Goal: Task Accomplishment & Management: Complete application form

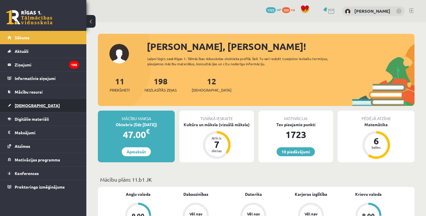
click at [37, 100] on link "[DEMOGRAPHIC_DATA]" at bounding box center [43, 105] width 72 height 13
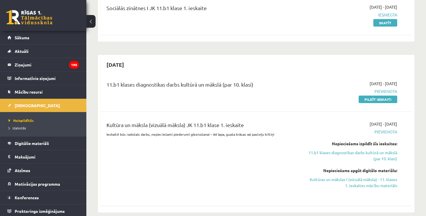
scroll to position [77, 0]
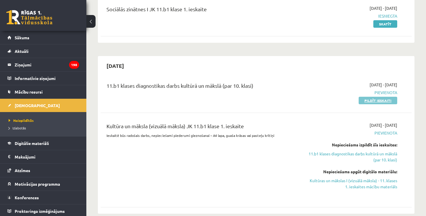
click at [380, 99] on link "Pildīt ieskaiti" at bounding box center [378, 100] width 39 height 7
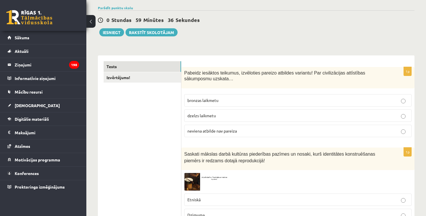
scroll to position [68, 0]
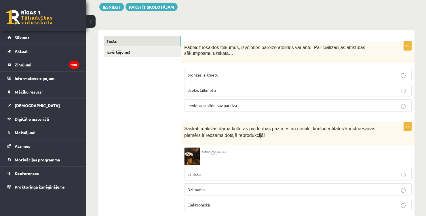
click at [196, 154] on img at bounding box center [205, 156] width 43 height 18
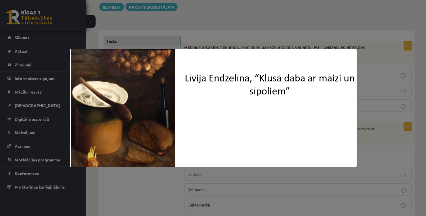
click at [409, 130] on div at bounding box center [213, 108] width 426 height 216
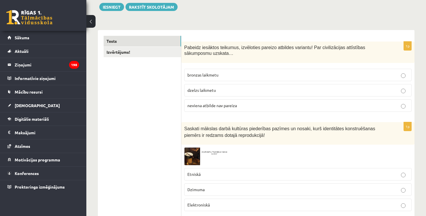
click at [373, 107] on p "neviena atbilde nav pareiza" at bounding box center [298, 105] width 221 height 6
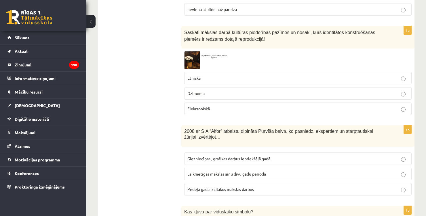
scroll to position [163, 0]
click at [190, 67] on img at bounding box center [205, 61] width 43 height 18
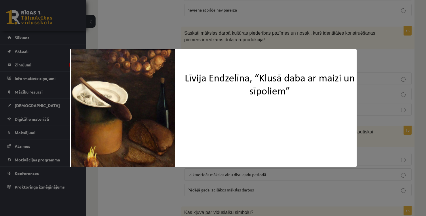
click at [303, 39] on div at bounding box center [213, 108] width 426 height 216
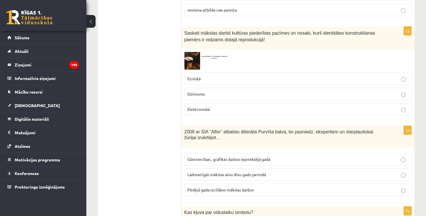
click at [331, 80] on p "Etniskā" at bounding box center [298, 78] width 221 height 6
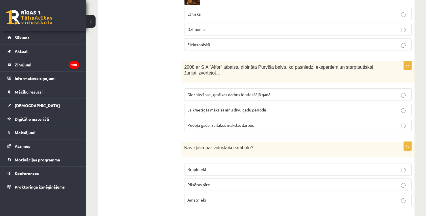
scroll to position [228, 0]
click at [288, 109] on p "Laikmetīgās mākslas ainu divu gadu periodā" at bounding box center [298, 109] width 221 height 6
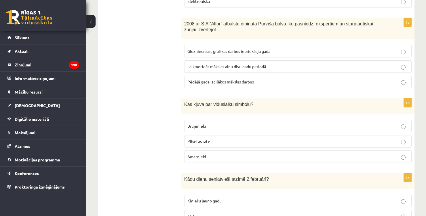
scroll to position [271, 0]
click at [296, 122] on p "Bruņinieki" at bounding box center [298, 125] width 221 height 6
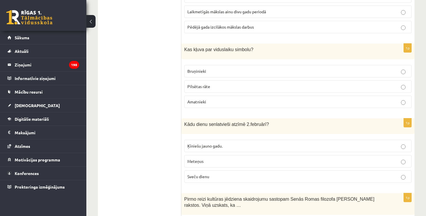
scroll to position [326, 0]
click at [290, 178] on label "Sveču dienu" at bounding box center [298, 176] width 228 height 12
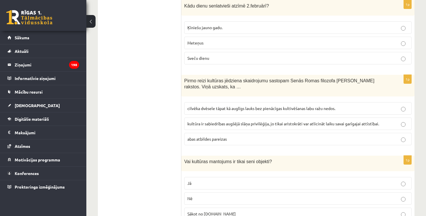
scroll to position [443, 0]
click at [264, 106] on span "cilvēka dvēsele tāpat kā auglīgs lauks bez pienācīgas kultivēšanas labu ražu ne…" at bounding box center [262, 108] width 148 height 5
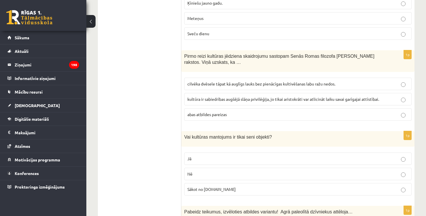
scroll to position [475, 0]
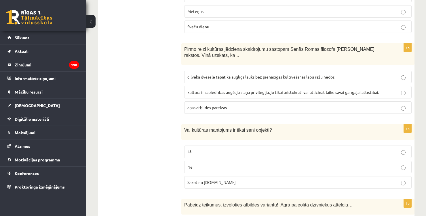
click at [243, 167] on p "Nē" at bounding box center [298, 167] width 221 height 6
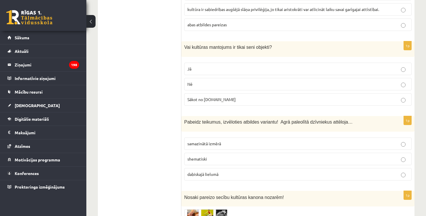
scroll to position [559, 0]
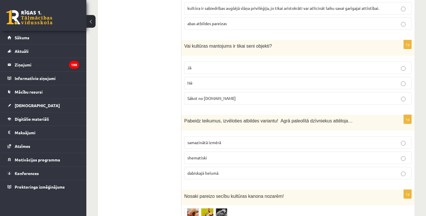
click at [237, 157] on p "shematiski" at bounding box center [298, 157] width 221 height 6
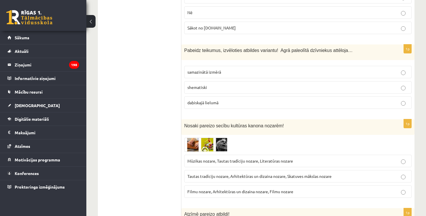
scroll to position [630, 0]
click at [190, 147] on img at bounding box center [205, 144] width 43 height 14
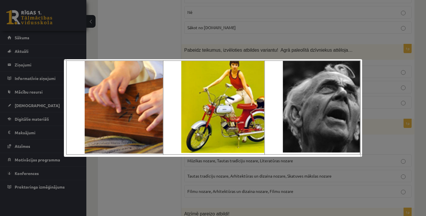
click at [211, 170] on div at bounding box center [213, 108] width 426 height 216
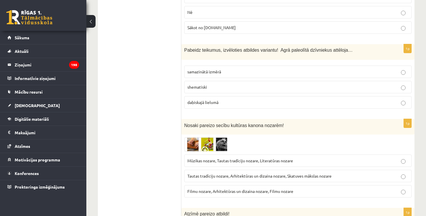
click at [207, 139] on img at bounding box center [205, 144] width 43 height 14
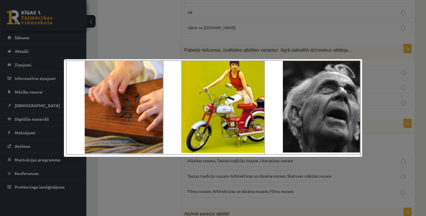
click at [201, 186] on div at bounding box center [213, 108] width 426 height 216
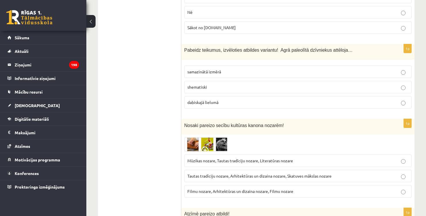
click at [220, 145] on img at bounding box center [205, 144] width 43 height 14
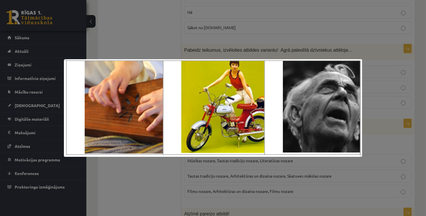
click at [215, 164] on div at bounding box center [213, 108] width 426 height 216
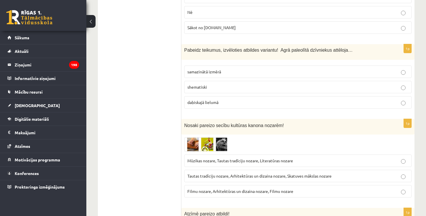
click at [215, 173] on span "Tautas tradīciju nozare, Arhitektūras un dizaina nozare, Skatuves mākslas nozare" at bounding box center [260, 175] width 144 height 5
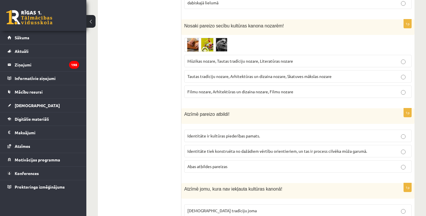
scroll to position [730, 0]
click at [219, 163] on span "Abas atbildes pareizas" at bounding box center [208, 165] width 40 height 5
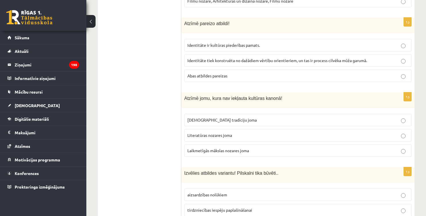
scroll to position [820, 0]
click at [225, 148] on p "Laikmetīgās mākslas nozares joma" at bounding box center [298, 150] width 221 height 6
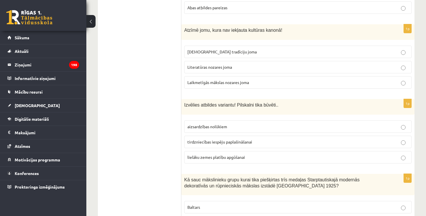
scroll to position [888, 0]
click at [224, 123] on span "aizsardzības nolūkiem" at bounding box center [208, 125] width 40 height 5
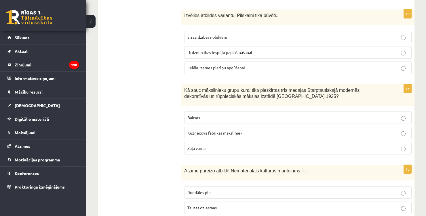
scroll to position [978, 0]
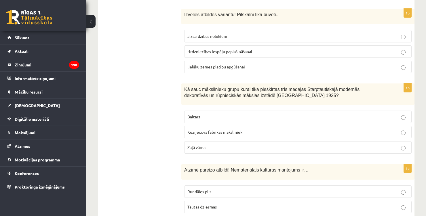
click at [231, 114] on p "Baltars" at bounding box center [298, 117] width 221 height 6
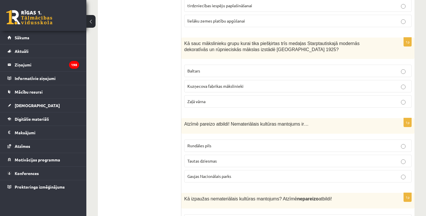
scroll to position [1024, 0]
click at [234, 157] on p "Tautas dziesmas" at bounding box center [298, 160] width 221 height 6
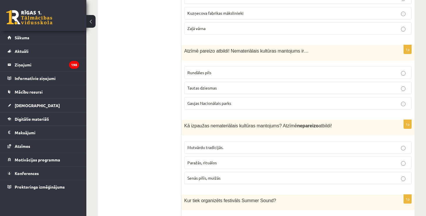
scroll to position [1097, 0]
click at [233, 174] on p "Senās pilīs, muižās" at bounding box center [298, 177] width 221 height 6
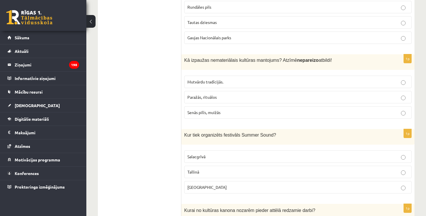
scroll to position [1177, 0]
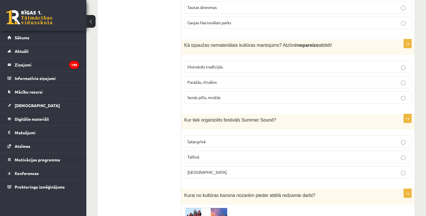
click at [235, 166] on label "Liepājā" at bounding box center [298, 172] width 228 height 12
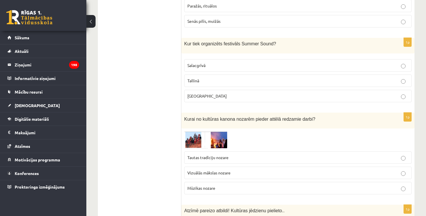
scroll to position [1253, 0]
click at [203, 140] on span at bounding box center [206, 144] width 9 height 9
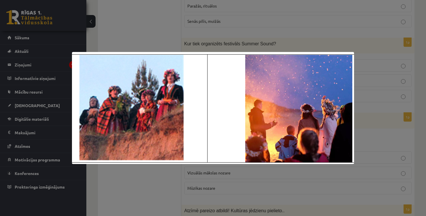
click at [211, 171] on div at bounding box center [213, 108] width 426 height 216
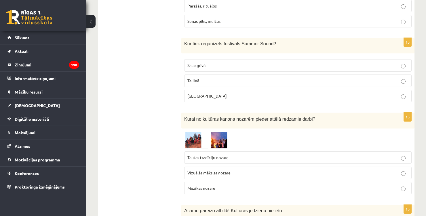
click at [226, 154] on span "Tautas tradīciju nozare" at bounding box center [208, 156] width 41 height 5
click at [213, 140] on img at bounding box center [205, 139] width 43 height 17
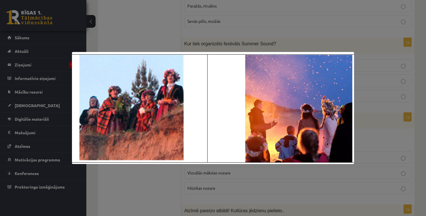
click at [192, 180] on div at bounding box center [213, 108] width 426 height 216
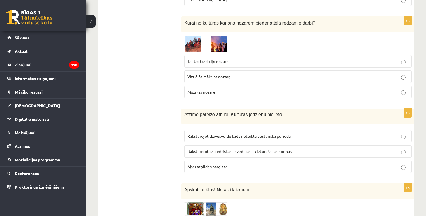
scroll to position [1350, 0]
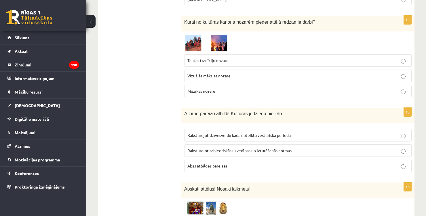
click at [211, 163] on span "Abas atbildes pareizas." at bounding box center [208, 165] width 41 height 5
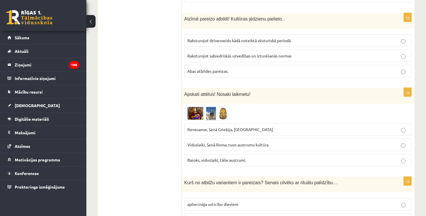
scroll to position [1444, 0]
click at [213, 107] on img at bounding box center [205, 113] width 43 height 14
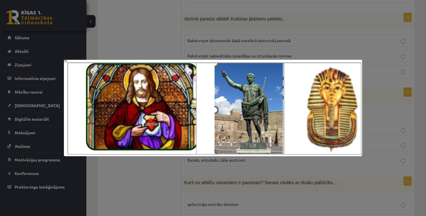
click at [224, 179] on div at bounding box center [213, 108] width 426 height 216
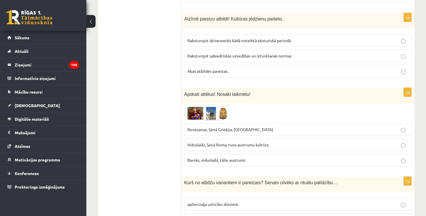
click at [213, 106] on img at bounding box center [205, 113] width 43 height 14
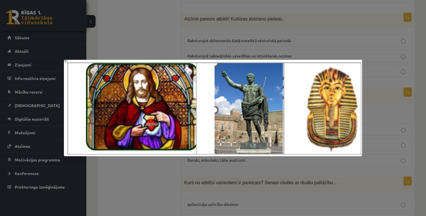
click at [240, 52] on div at bounding box center [213, 108] width 426 height 216
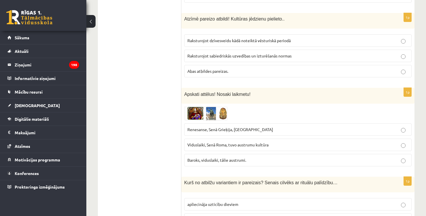
click at [217, 107] on img at bounding box center [205, 113] width 43 height 14
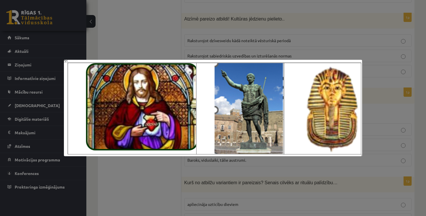
click at [209, 158] on div at bounding box center [213, 108] width 426 height 216
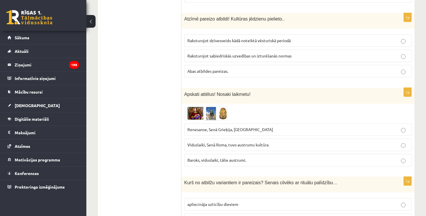
click at [218, 106] on img at bounding box center [205, 113] width 43 height 14
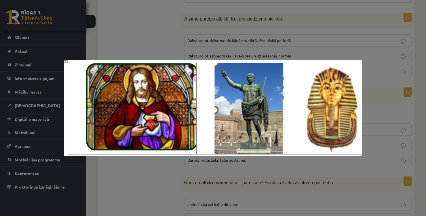
click at [218, 170] on div at bounding box center [213, 108] width 426 height 216
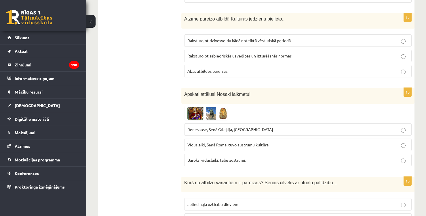
click at [220, 106] on img at bounding box center [205, 113] width 43 height 14
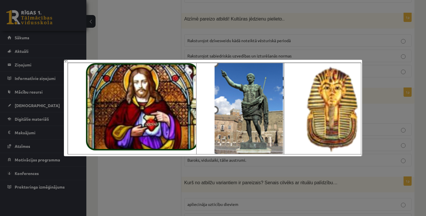
click at [222, 175] on div at bounding box center [213, 108] width 426 height 216
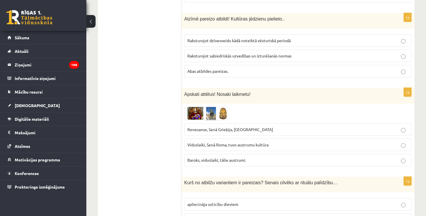
click at [240, 126] on span "Renesanse, Senā Grieķija, Ēģipte" at bounding box center [231, 128] width 86 height 5
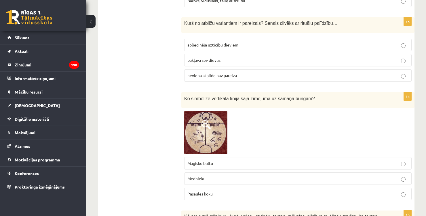
scroll to position [1604, 0]
click at [212, 125] on img at bounding box center [205, 131] width 43 height 43
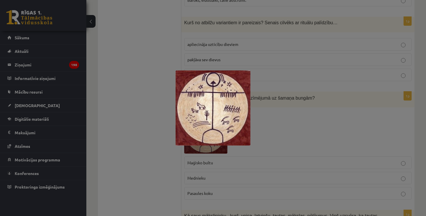
click at [334, 105] on div at bounding box center [213, 108] width 426 height 216
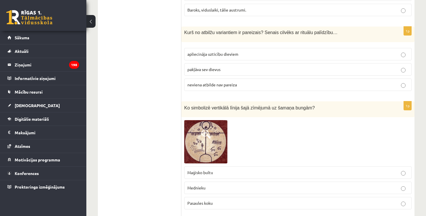
scroll to position [1591, 0]
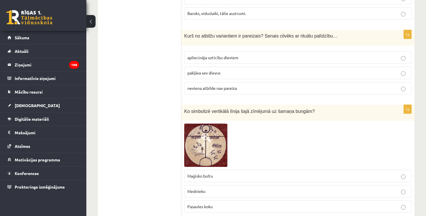
click at [290, 54] on p "apliecināja uzticību dieviem" at bounding box center [298, 57] width 221 height 6
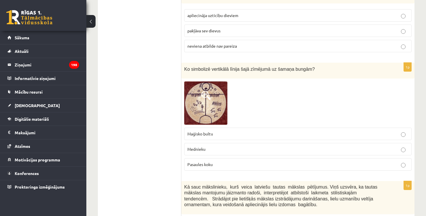
scroll to position [1633, 0]
click at [211, 103] on img at bounding box center [205, 102] width 43 height 43
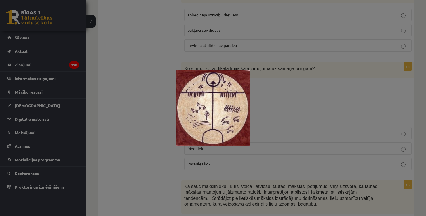
click at [288, 98] on div at bounding box center [213, 108] width 426 height 216
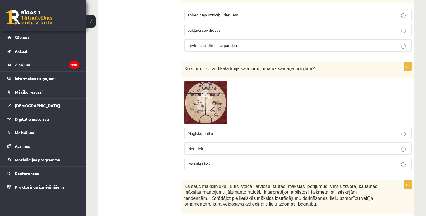
click at [258, 145] on p "Mednieku" at bounding box center [298, 148] width 221 height 6
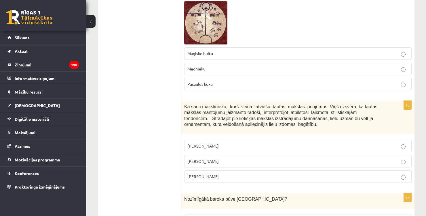
scroll to position [1713, 0]
click at [254, 142] on p "Ansis Cīrulis" at bounding box center [298, 145] width 221 height 6
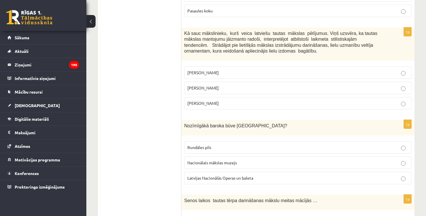
scroll to position [1786, 0]
click at [252, 174] on span "Latvijas Nacionālās Operas un baleta" at bounding box center [221, 176] width 66 height 5
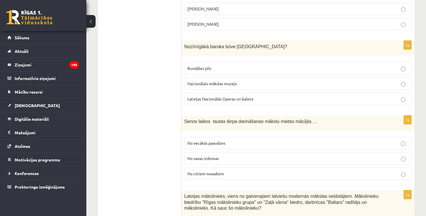
scroll to position [1865, 0]
click at [239, 136] on label "No vecākās paaudzes" at bounding box center [298, 142] width 228 height 12
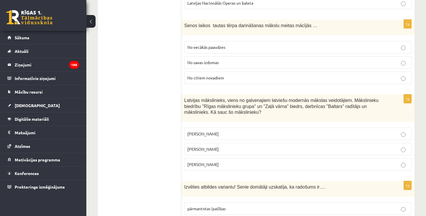
scroll to position [1961, 0]
click at [233, 146] on p "Romāns Suta" at bounding box center [298, 149] width 221 height 6
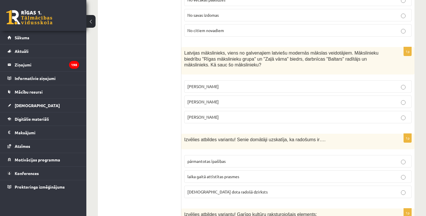
scroll to position [2009, 0]
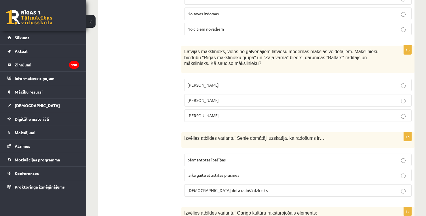
click at [241, 156] on p "pārmantotas īpašības" at bounding box center [298, 159] width 221 height 6
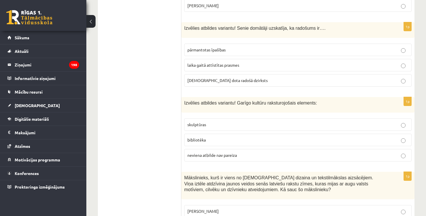
scroll to position [2120, 0]
click at [234, 121] on p "skulptūras" at bounding box center [298, 124] width 221 height 6
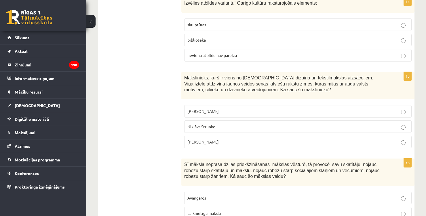
scroll to position [2219, 0]
click at [238, 123] on p "Niklāvs Strunke" at bounding box center [298, 126] width 221 height 6
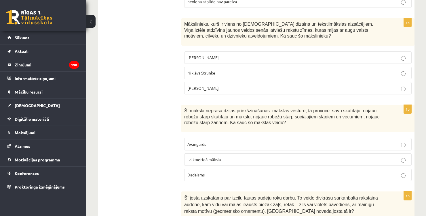
scroll to position [2273, 0]
click at [238, 140] on p "Avangards" at bounding box center [298, 143] width 221 height 6
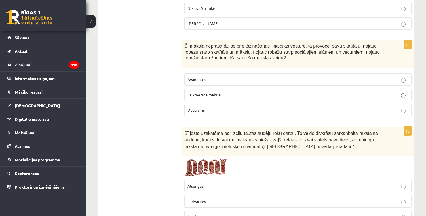
scroll to position [2354, 0]
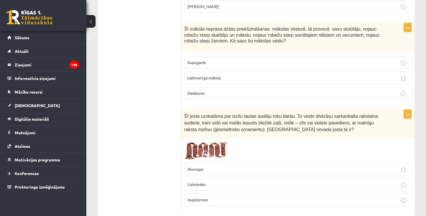
click at [255, 181] on p "Lielvārdes" at bounding box center [298, 184] width 221 height 6
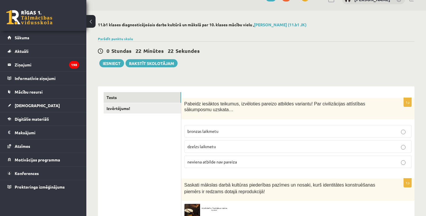
scroll to position [12, 0]
click at [155, 106] on link "Izvērtējums!" at bounding box center [143, 108] width 78 height 11
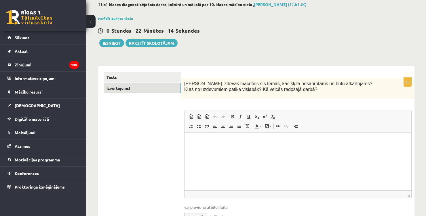
scroll to position [32, 0]
click at [218, 137] on html at bounding box center [298, 141] width 227 height 18
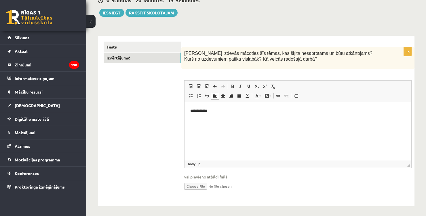
scroll to position [60, 0]
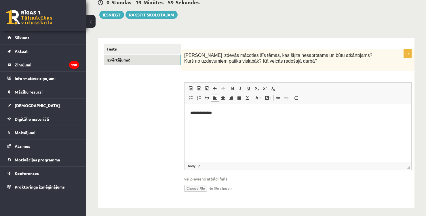
click at [203, 112] on p "**********" at bounding box center [298, 113] width 216 height 6
click at [216, 112] on p "**********" at bounding box center [298, 113] width 216 height 6
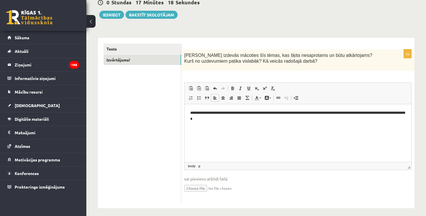
click at [136, 147] on ul "Tests Izvērtējums!" at bounding box center [143, 123] width 78 height 159
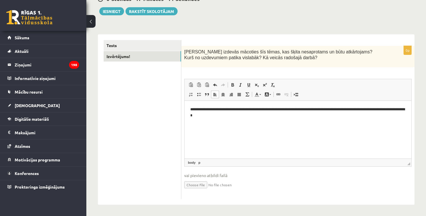
click at [159, 106] on ul "Tests Izvērtējums!" at bounding box center [143, 119] width 78 height 159
click at [116, 46] on link "Tests" at bounding box center [143, 45] width 78 height 11
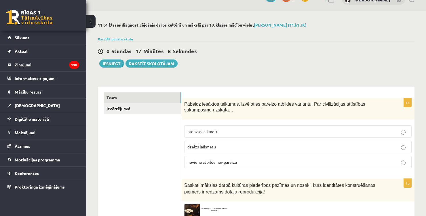
scroll to position [0, 0]
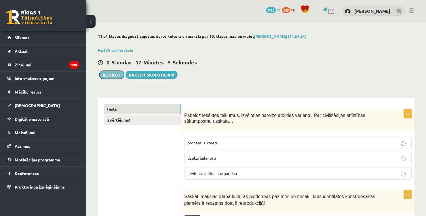
click at [114, 76] on button "Iesniegt" at bounding box center [111, 75] width 25 height 8
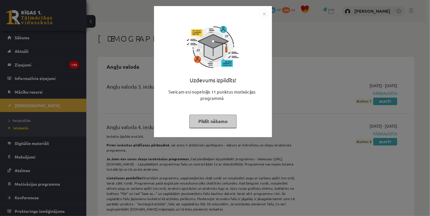
click at [267, 14] on img "Close" at bounding box center [264, 14] width 9 height 9
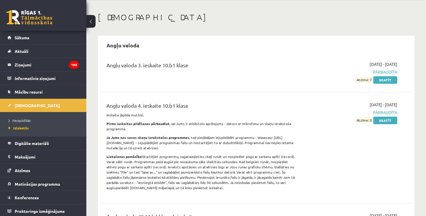
scroll to position [13, 0]
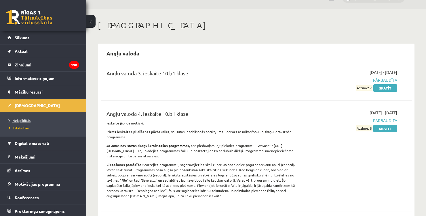
click at [25, 119] on span "Neizpildītās" at bounding box center [20, 120] width 22 height 5
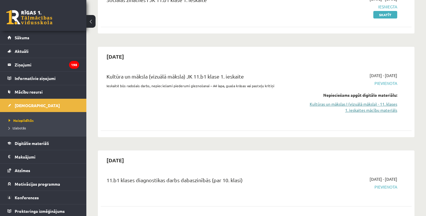
scroll to position [86, 0]
click at [371, 104] on link "Kultūras un mākslas I (vizuālā māksla) - 11. klases 1. ieskaites mācību materiā…" at bounding box center [351, 107] width 91 height 12
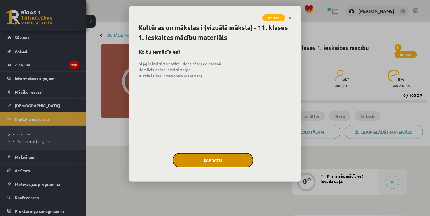
click at [212, 161] on button "Sapratu" at bounding box center [213, 160] width 81 height 14
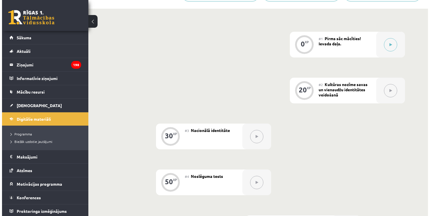
scroll to position [137, 0]
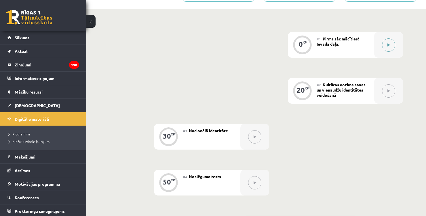
click at [386, 45] on button at bounding box center [388, 44] width 13 height 13
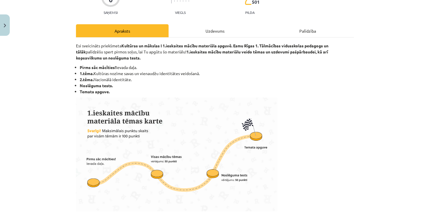
scroll to position [49, 0]
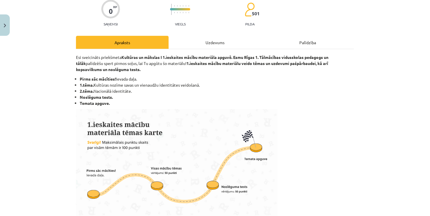
click at [216, 38] on div "Uzdevums" at bounding box center [215, 42] width 93 height 13
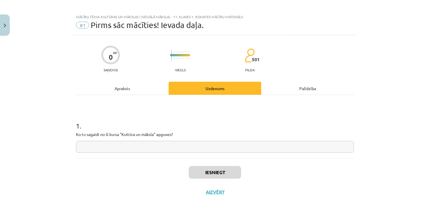
click at [134, 87] on div "Apraksts" at bounding box center [122, 88] width 93 height 13
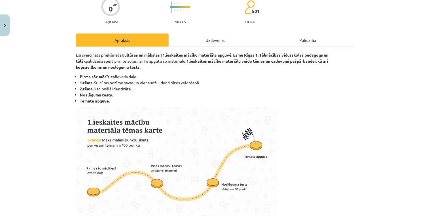
scroll to position [50, 0]
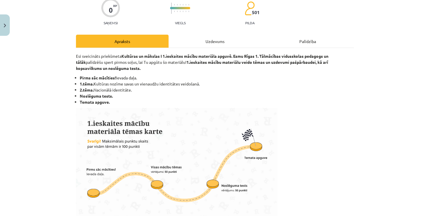
click at [213, 43] on div "Uzdevums" at bounding box center [215, 41] width 93 height 13
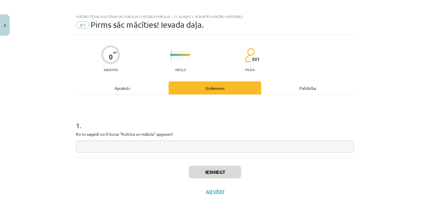
scroll to position [3, 0]
click at [145, 89] on div "Apraksts" at bounding box center [122, 88] width 93 height 13
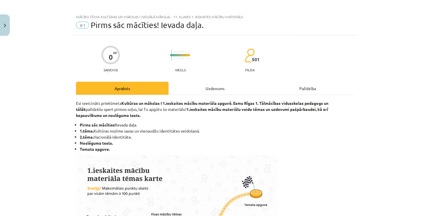
scroll to position [50, 0]
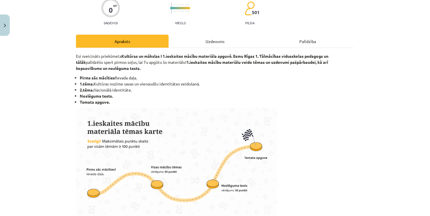
click at [200, 41] on div "Uzdevums" at bounding box center [215, 41] width 93 height 13
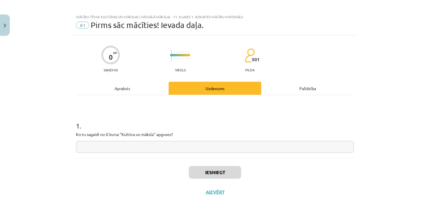
click at [122, 84] on div "Apraksts" at bounding box center [122, 88] width 93 height 13
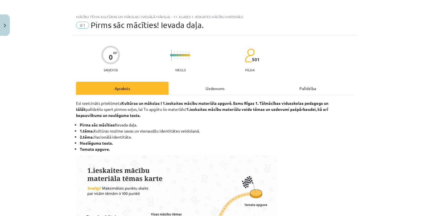
scroll to position [50, 0]
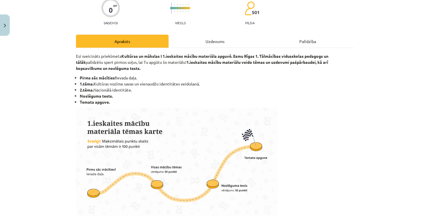
click at [193, 44] on div "Uzdevums" at bounding box center [215, 41] width 93 height 13
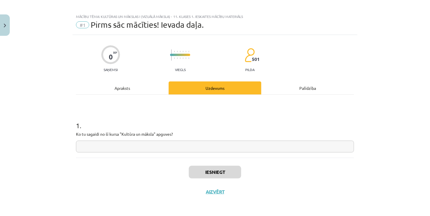
scroll to position [3, 0]
click at [118, 88] on div "Apraksts" at bounding box center [122, 88] width 93 height 13
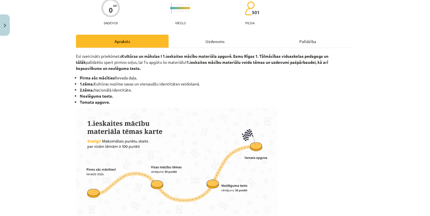
click at [197, 42] on div "Uzdevums" at bounding box center [215, 41] width 93 height 13
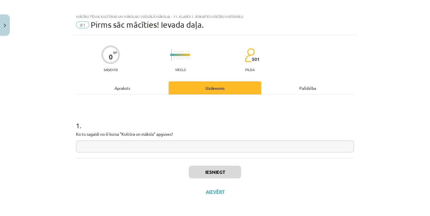
scroll to position [3, 0]
click at [155, 142] on input "text" at bounding box center [215, 147] width 278 height 12
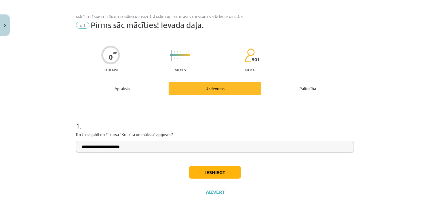
type input "**********"
click at [220, 170] on button "Iesniegt" at bounding box center [215, 172] width 52 height 13
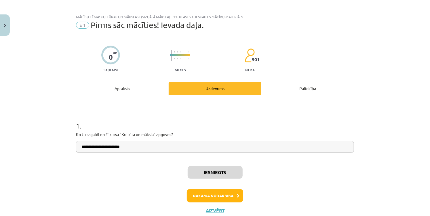
scroll to position [21, 0]
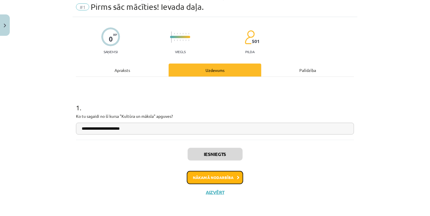
click at [224, 177] on button "Nākamā nodarbība" at bounding box center [215, 177] width 56 height 13
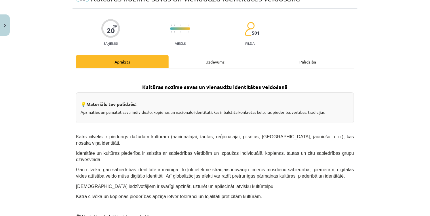
scroll to position [31, 0]
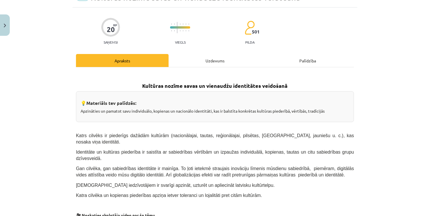
click at [207, 58] on div "Uzdevums" at bounding box center [215, 60] width 93 height 13
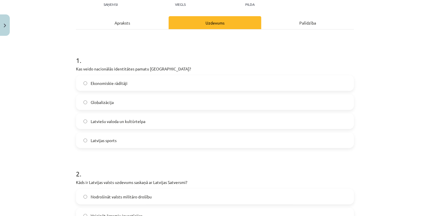
scroll to position [69, 0]
click at [200, 121] on label "Latviešu valoda un kultūrtelpa" at bounding box center [215, 120] width 277 height 14
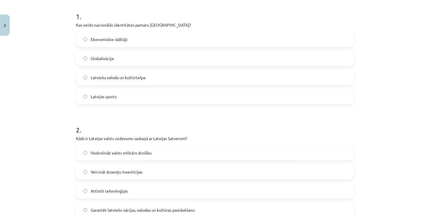
scroll to position [113, 0]
click at [200, 121] on h1 "2 ." at bounding box center [215, 124] width 278 height 18
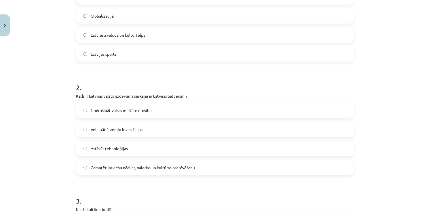
scroll to position [155, 0]
click at [194, 164] on label "Garantēt latviešu nācijas, valodas un kultūras pastāvēšanu" at bounding box center [215, 167] width 277 height 14
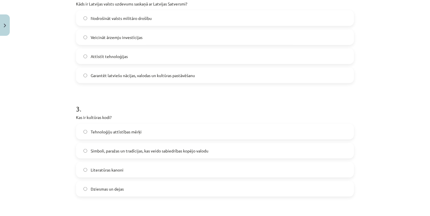
scroll to position [249, 0]
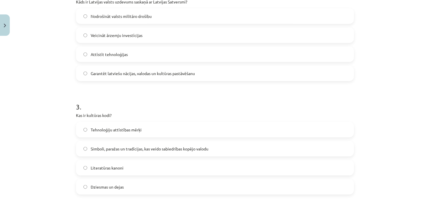
click at [192, 147] on span "Simboli, paražas un tradīcijas, kas veido sabiedrības kopējo valodu" at bounding box center [150, 149] width 118 height 6
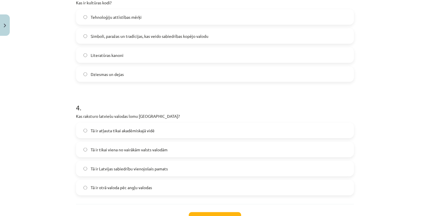
scroll to position [361, 0]
click at [191, 174] on label "Tā ir Latvijas sabiedrību vienojošais pamats" at bounding box center [215, 168] width 277 height 14
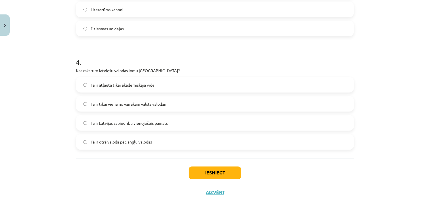
scroll to position [407, 0]
click at [207, 171] on button "Iesniegt" at bounding box center [215, 172] width 52 height 13
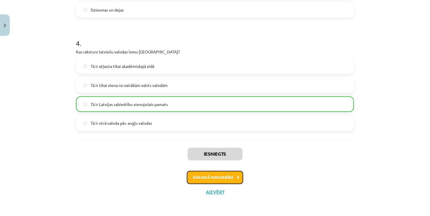
click at [216, 182] on button "Nākamā nodarbība" at bounding box center [215, 177] width 56 height 13
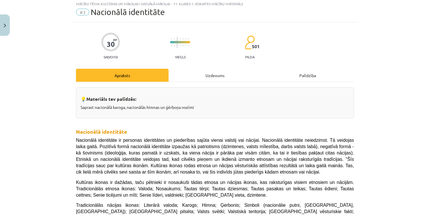
scroll to position [14, 0]
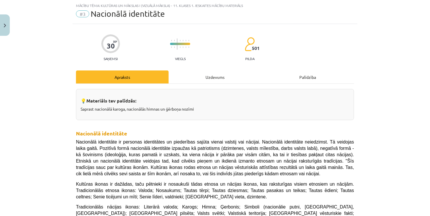
click at [217, 82] on div "Uzdevums" at bounding box center [215, 76] width 93 height 13
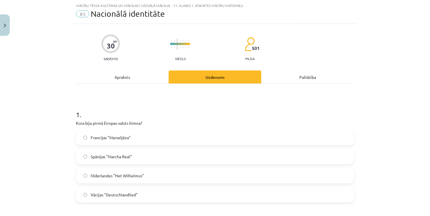
scroll to position [52, 0]
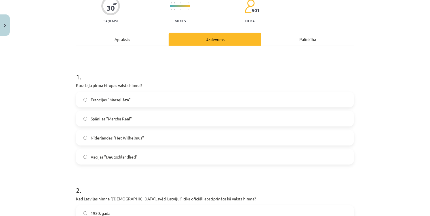
click at [189, 132] on label "Nīderlandes "Het Wilhelmus"" at bounding box center [215, 137] width 277 height 14
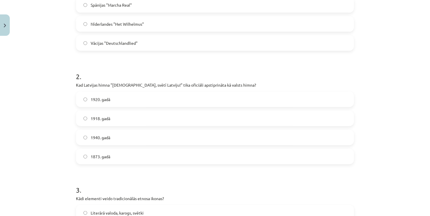
scroll to position [167, 0]
click at [160, 93] on label "1920. gadā" at bounding box center [215, 98] width 277 height 14
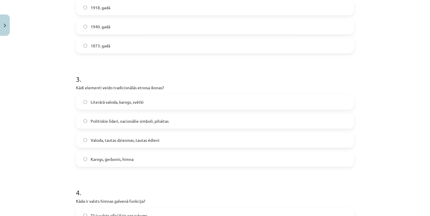
scroll to position [277, 0]
click at [156, 138] on span "Valoda, tautas dziesmas, tautas ēdieni" at bounding box center [125, 139] width 69 height 6
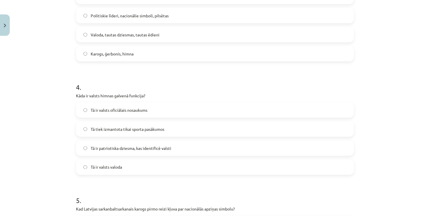
scroll to position [382, 0]
click at [160, 146] on span "Tā ir patriotiska dziesma, kas identificē valsti" at bounding box center [131, 147] width 81 height 6
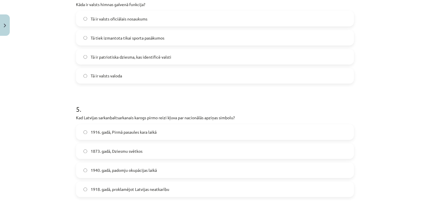
scroll to position [480, 0]
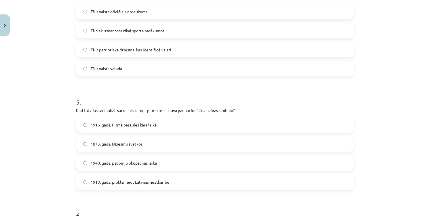
click at [166, 180] on span "1918. gadā, proklamējot Latvijas neatkarību" at bounding box center [130, 182] width 79 height 6
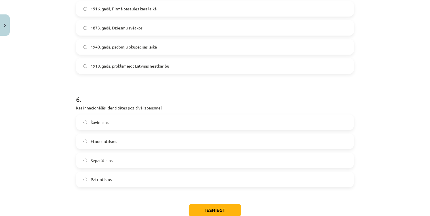
scroll to position [596, 0]
click at [167, 179] on label "Patriotisms" at bounding box center [215, 178] width 277 height 14
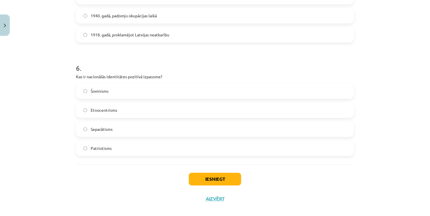
scroll to position [634, 0]
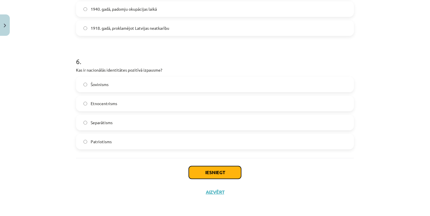
click at [210, 172] on button "Iesniegt" at bounding box center [215, 172] width 52 height 13
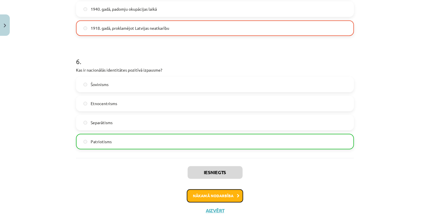
click at [218, 191] on button "Nākamā nodarbība" at bounding box center [215, 195] width 56 height 13
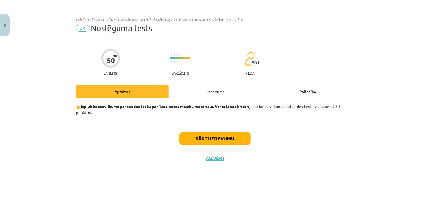
scroll to position [0, 0]
click at [216, 95] on div "Uzdevums" at bounding box center [215, 91] width 93 height 13
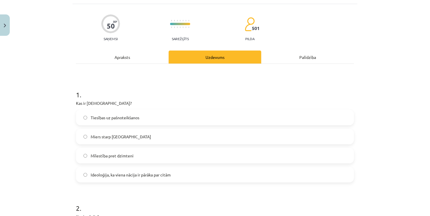
scroll to position [35, 0]
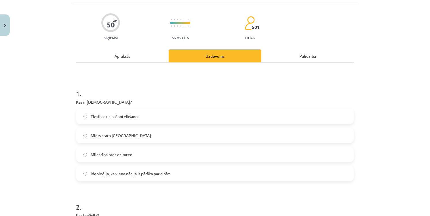
click at [186, 172] on label "Ideoloģija, ka viena nācija ir pārāka par citām" at bounding box center [215, 173] width 277 height 14
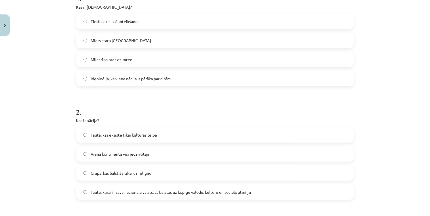
scroll to position [139, 0]
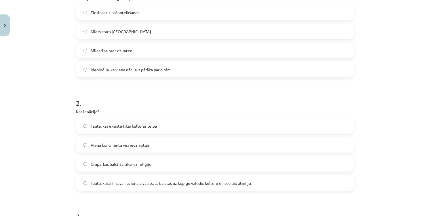
click at [187, 179] on label "Tauta, kurai ir sava nacionāla valsts, tā balstās uz kopīgu valodu, kultūru un …" at bounding box center [215, 182] width 277 height 14
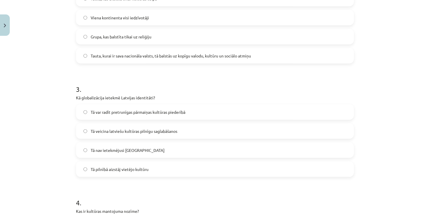
scroll to position [266, 0]
click at [180, 110] on span "Tā var radīt pretrunīgas pārmaiņas kultūras piederībā" at bounding box center [138, 112] width 95 height 6
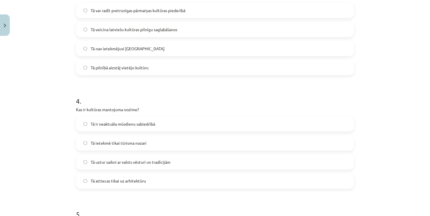
scroll to position [368, 0]
click at [182, 159] on label "Tā uztur saikni ar valsts vēsturi un tradīcijām" at bounding box center [215, 161] width 277 height 14
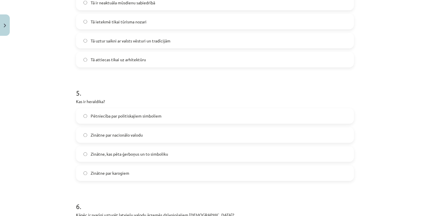
scroll to position [489, 0]
click at [172, 147] on label "Zinātne, kas pēta ģerboņus un to simboliku" at bounding box center [215, 153] width 277 height 14
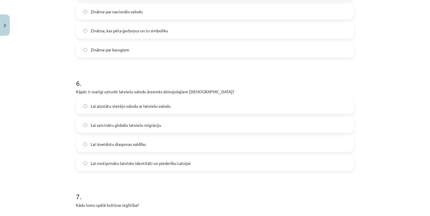
scroll to position [612, 0]
click at [185, 161] on span "Lai nostiprinātu latvisko identitāti un piederību Latvijai" at bounding box center [141, 163] width 100 height 6
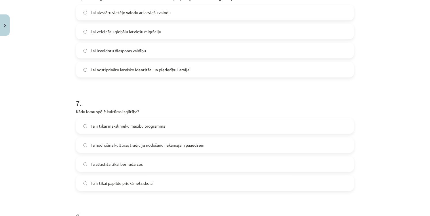
scroll to position [710, 0]
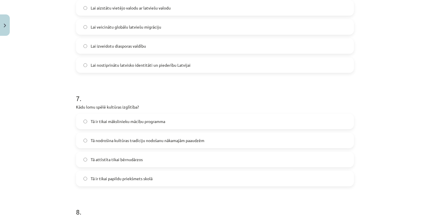
click at [179, 137] on span "Tā nodrošina kultūras tradīciju nodošanu nākamajām paaudzēm" at bounding box center [148, 140] width 114 height 6
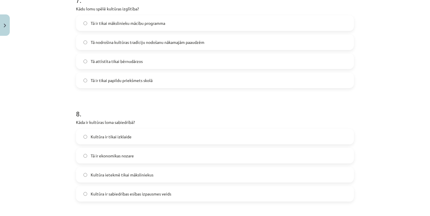
scroll to position [820, 0]
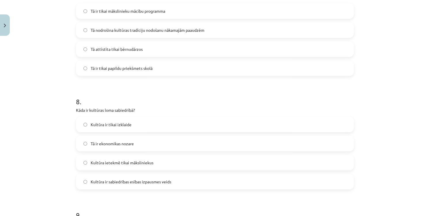
click at [175, 188] on label "Kultūra ir sabiedrības esības izpausmes veids" at bounding box center [215, 181] width 277 height 14
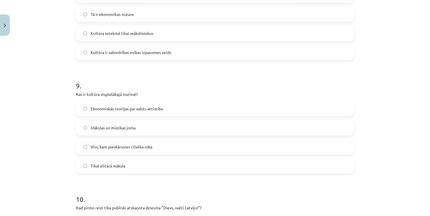
scroll to position [950, 0]
click at [173, 146] on label "Viss, kam pieskārusies cilvēka roka" at bounding box center [215, 146] width 277 height 14
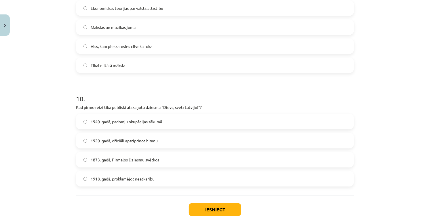
scroll to position [1050, 0]
click at [181, 157] on label "1873. gadā, Pirmajos Dziesmu svētkos" at bounding box center [215, 159] width 277 height 14
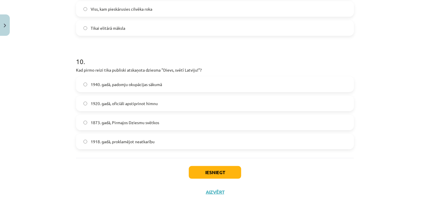
scroll to position [1086, 0]
click at [209, 171] on button "Iesniegt" at bounding box center [215, 172] width 52 height 13
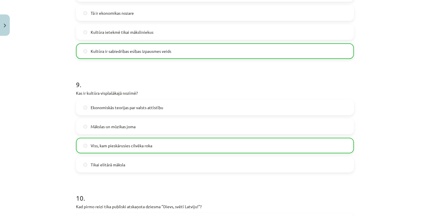
scroll to position [1105, 0]
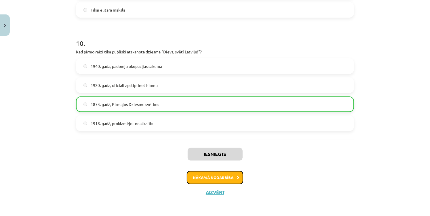
click at [226, 175] on button "Nākamā nodarbība" at bounding box center [215, 177] width 56 height 13
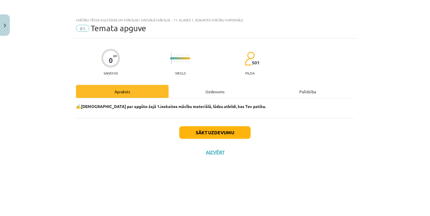
click at [229, 91] on div "Uzdevums" at bounding box center [215, 91] width 93 height 13
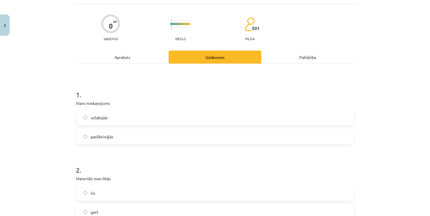
scroll to position [35, 0]
click at [216, 123] on label "uzlabojās" at bounding box center [215, 117] width 277 height 14
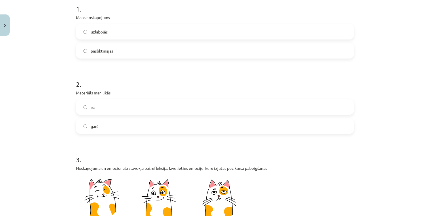
scroll to position [121, 0]
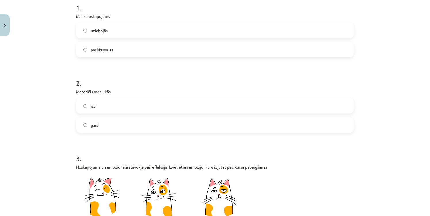
click at [169, 104] on label "īss" at bounding box center [215, 106] width 277 height 14
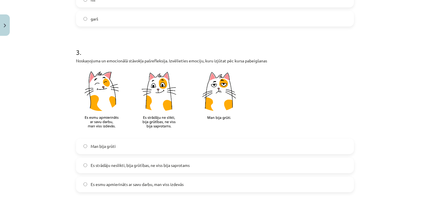
scroll to position [227, 0]
click at [203, 181] on label "Es esmu apmierināts ar savu darbu, man viss izdevās" at bounding box center [215, 184] width 277 height 14
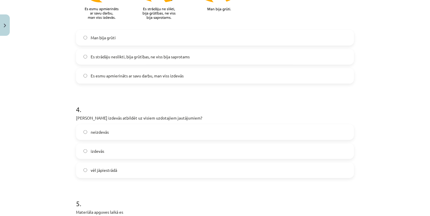
scroll to position [335, 0]
click at [180, 150] on label "izdevās" at bounding box center [215, 151] width 277 height 14
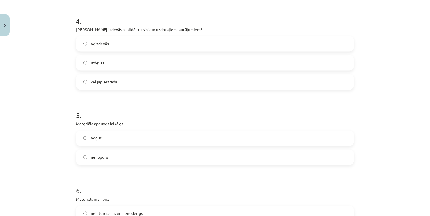
scroll to position [426, 0]
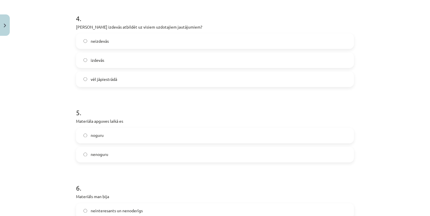
click at [176, 157] on label "nenoguru" at bounding box center [215, 154] width 277 height 14
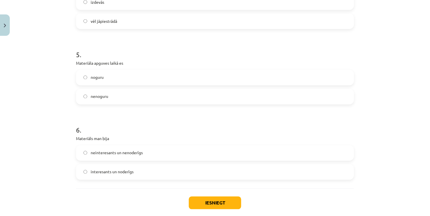
scroll to position [484, 0]
click at [169, 173] on label "interesants un noderīgs" at bounding box center [215, 172] width 277 height 14
click at [202, 201] on button "Iesniegt" at bounding box center [215, 202] width 52 height 13
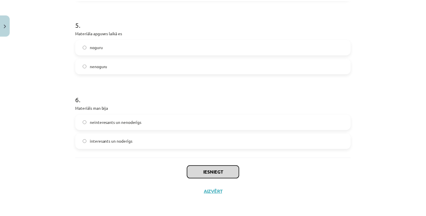
scroll to position [515, 0]
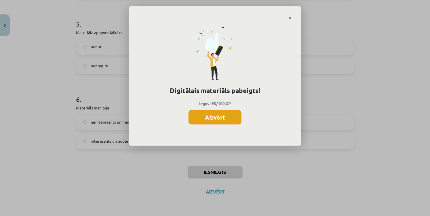
click at [204, 114] on button "Aizvērt" at bounding box center [215, 117] width 53 height 14
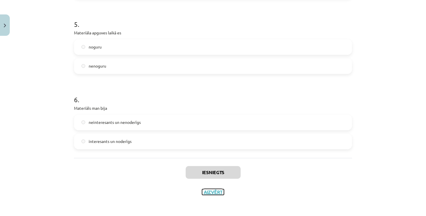
click at [216, 189] on button "Aizvērt" at bounding box center [213, 192] width 22 height 6
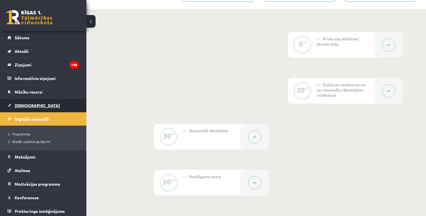
click at [27, 104] on span "[DEMOGRAPHIC_DATA]" at bounding box center [37, 105] width 45 height 5
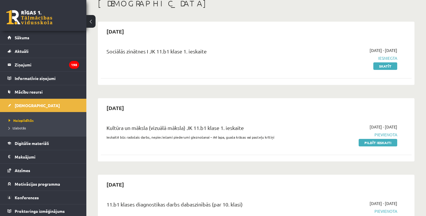
scroll to position [36, 0]
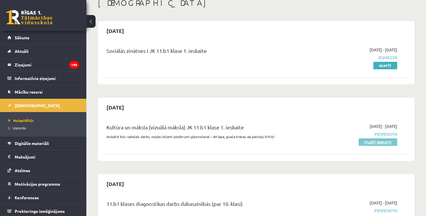
click at [377, 144] on link "Pildīt ieskaiti" at bounding box center [378, 141] width 39 height 7
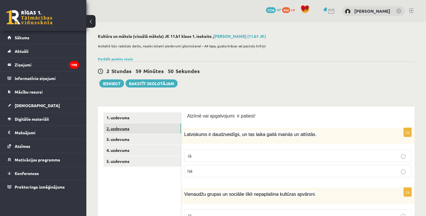
click at [135, 127] on link "2. uzdevums" at bounding box center [143, 128] width 78 height 11
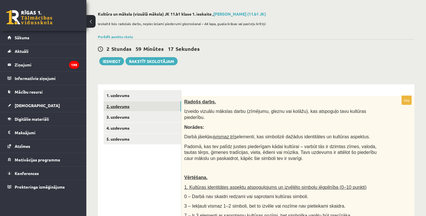
scroll to position [7, 0]
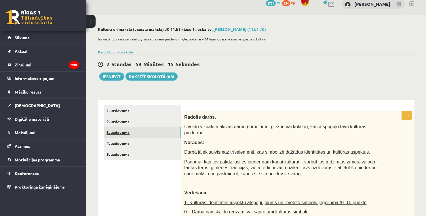
drag, startPoint x: 123, startPoint y: 131, endPoint x: 117, endPoint y: 133, distance: 6.5
click at [117, 133] on link "3. uzdevums" at bounding box center [143, 132] width 78 height 11
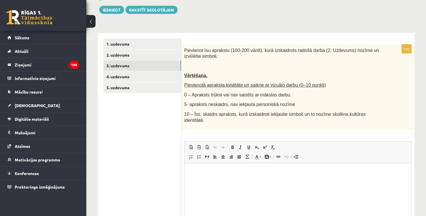
scroll to position [74, 0]
click at [137, 77] on link "4. uzdevums" at bounding box center [143, 76] width 78 height 11
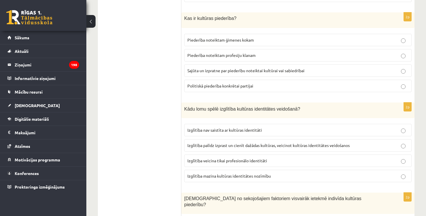
scroll to position [0, 0]
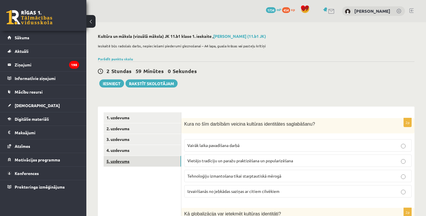
click at [118, 160] on link "5. uzdevums" at bounding box center [143, 161] width 78 height 11
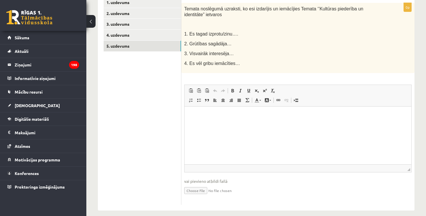
scroll to position [81, 0]
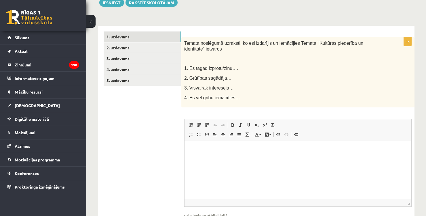
click at [122, 35] on link "1. uzdevums" at bounding box center [143, 36] width 78 height 11
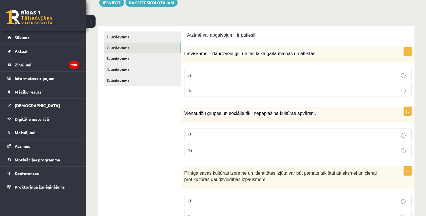
click at [132, 47] on link "2. uzdevums" at bounding box center [143, 47] width 78 height 11
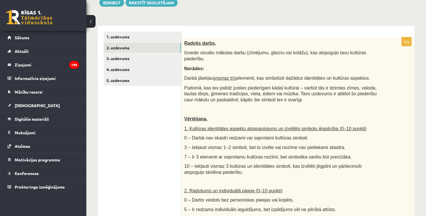
scroll to position [0, 0]
click at [184, 42] on span "Radošs darbs." at bounding box center [200, 43] width 32 height 5
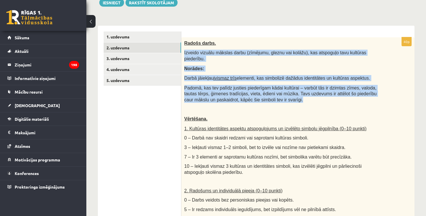
drag, startPoint x: 184, startPoint y: 52, endPoint x: 263, endPoint y: 96, distance: 90.6
click at [263, 96] on div "Radošs darbs. Izveido vizuālu mākslas darbu (zīmējumu, gleznu vai kolāžu), kas …" at bounding box center [298, 179] width 233 height 284
copy div "Izveido vizuālu mākslas darbu (zīmējumu, gleznu vai kolāžu), kas atspoguļo tavu…"
